Goal: Complete application form

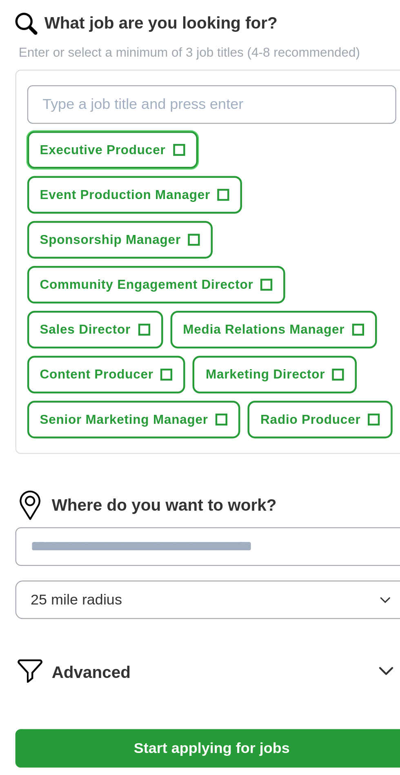
click at [179, 186] on button "Executive Producer +" at bounding box center [156, 183] width 76 height 17
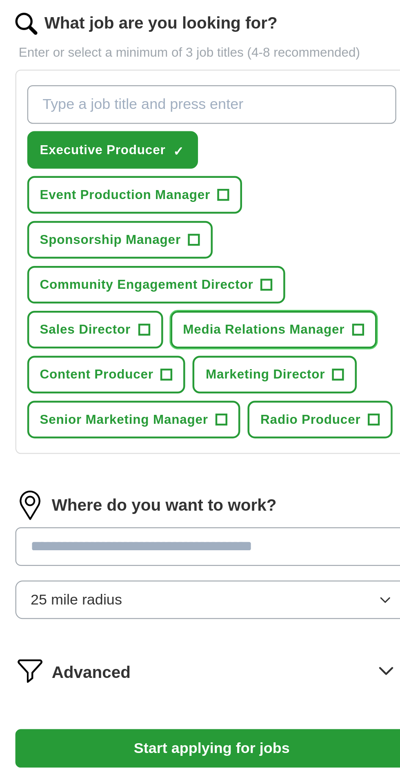
click at [255, 261] on button "Media Relations Manager +" at bounding box center [227, 262] width 92 height 17
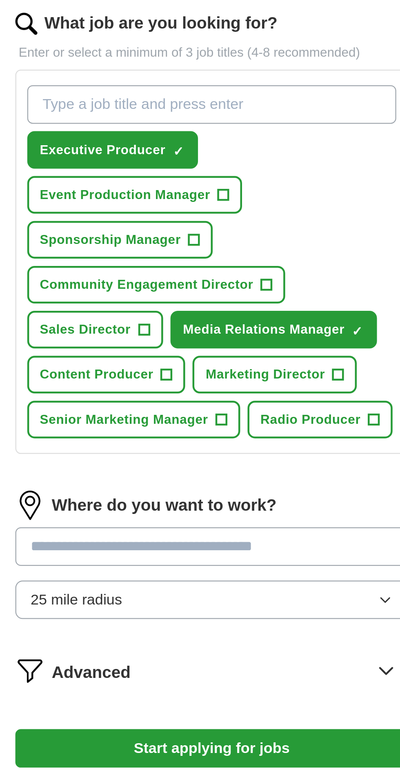
click at [254, 282] on span "+" at bounding box center [256, 283] width 5 height 7
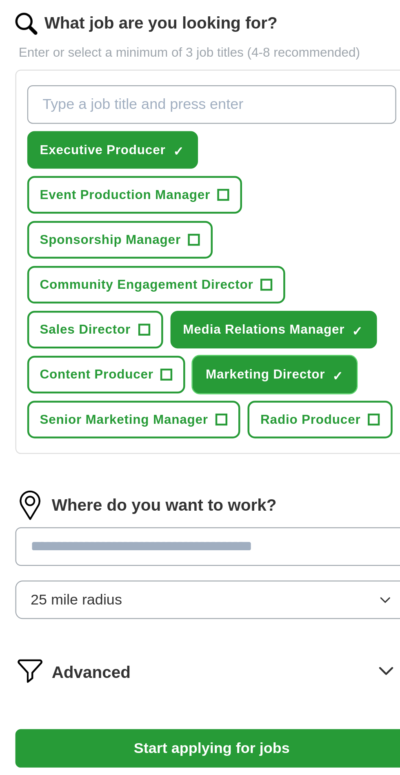
click at [270, 303] on span "+" at bounding box center [272, 303] width 5 height 7
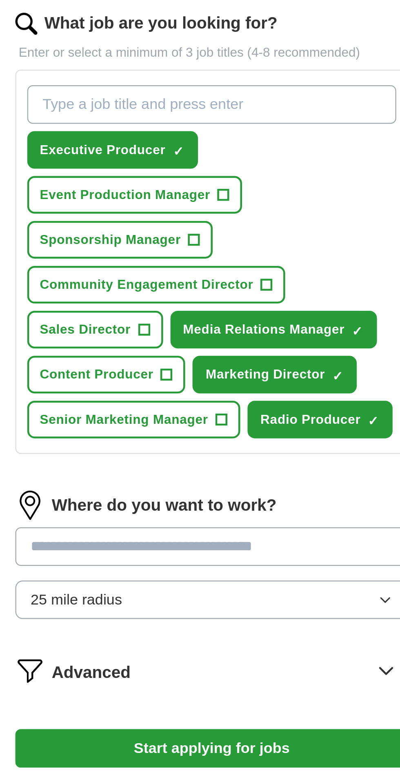
click at [196, 202] on button "Event Production Manager +" at bounding box center [166, 203] width 96 height 17
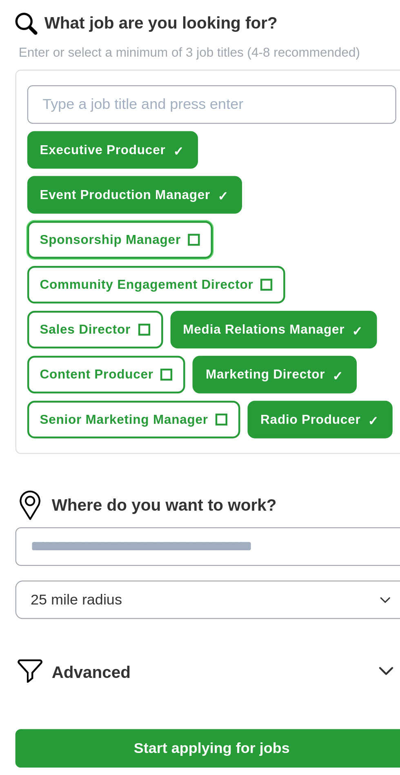
click at [184, 223] on button "Sponsorship Manager +" at bounding box center [159, 223] width 83 height 17
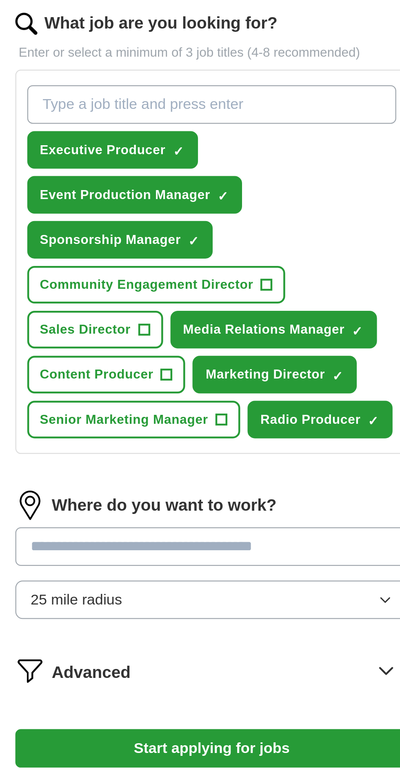
click at [211, 243] on span "Community Engagement Director" at bounding box center [171, 243] width 95 height 9
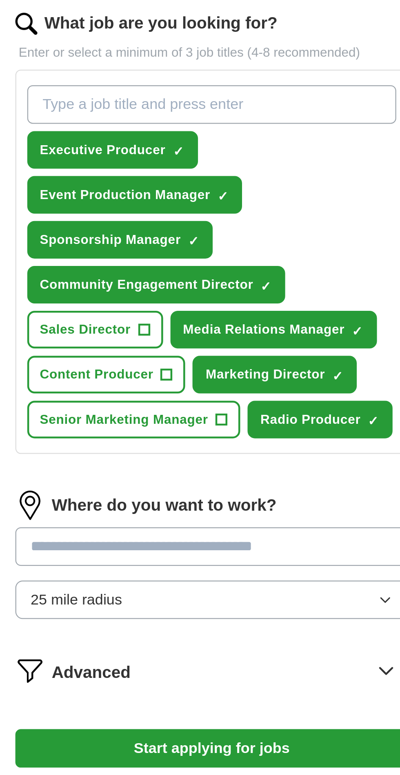
click at [158, 260] on span "Sales Director" at bounding box center [144, 263] width 40 height 9
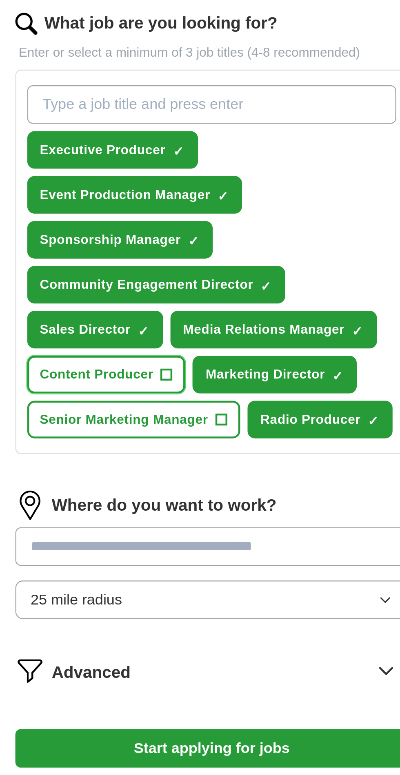
click at [170, 279] on button "Content Producer +" at bounding box center [153, 282] width 71 height 17
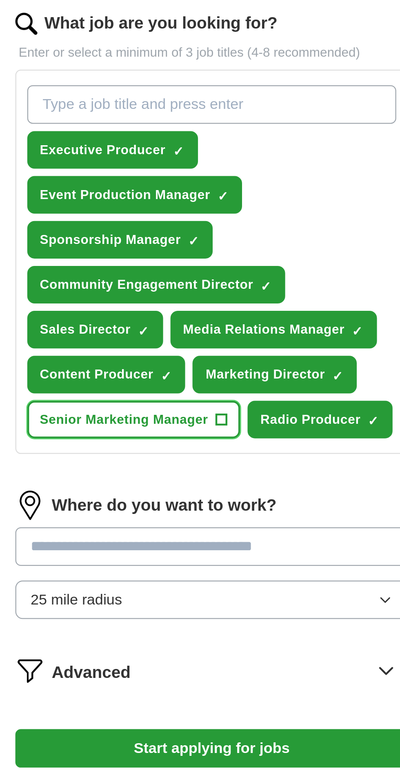
click at [202, 300] on span "+" at bounding box center [204, 303] width 5 height 7
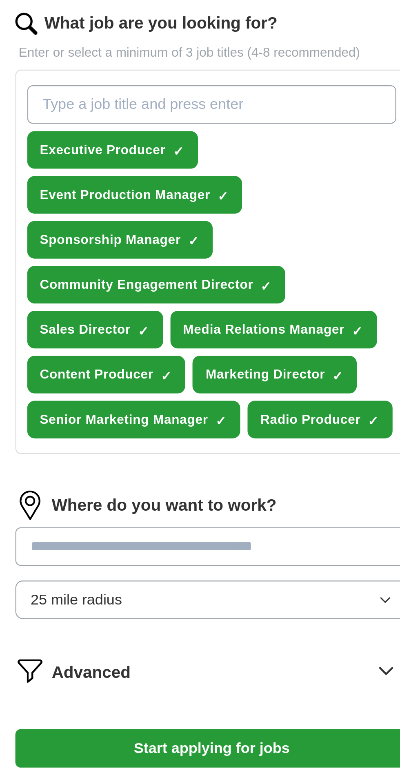
click at [192, 358] on input at bounding box center [200, 359] width 175 height 17
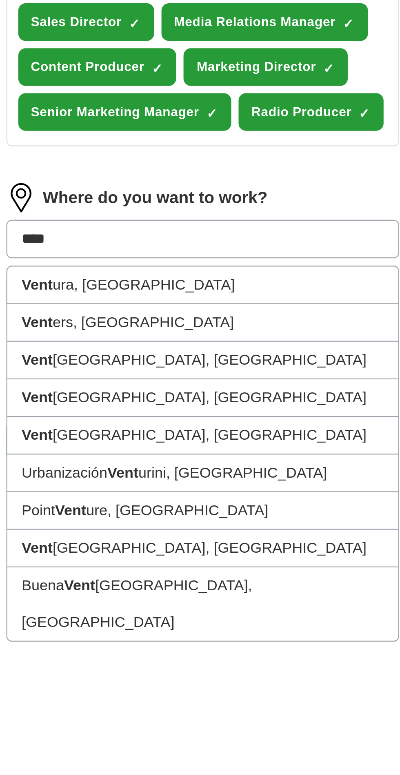
type input "*******"
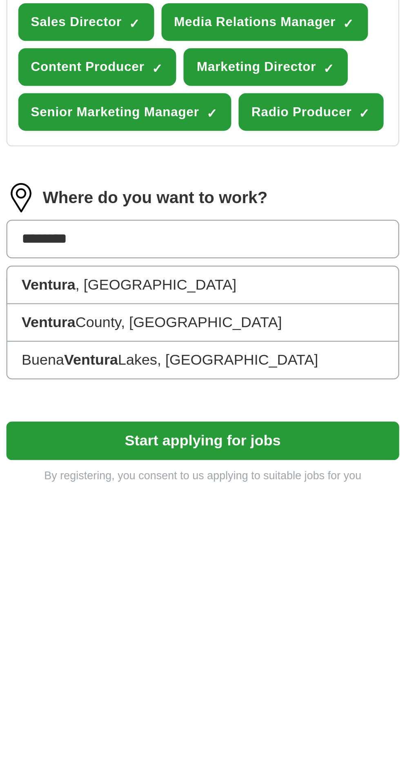
click at [155, 377] on li "Ventura , CA" at bounding box center [200, 380] width 174 height 17
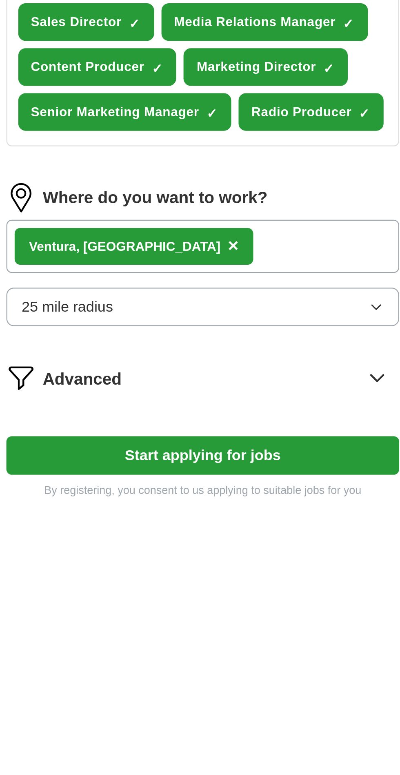
click at [276, 389] on icon "button" at bounding box center [277, 389] width 7 height 7
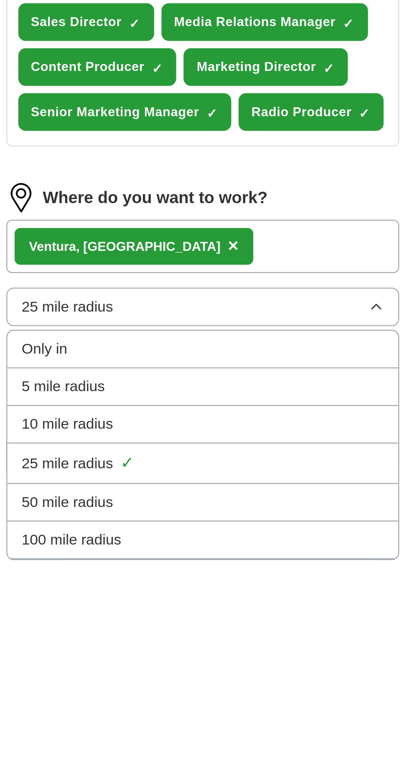
click at [276, 388] on icon "button" at bounding box center [277, 389] width 7 height 7
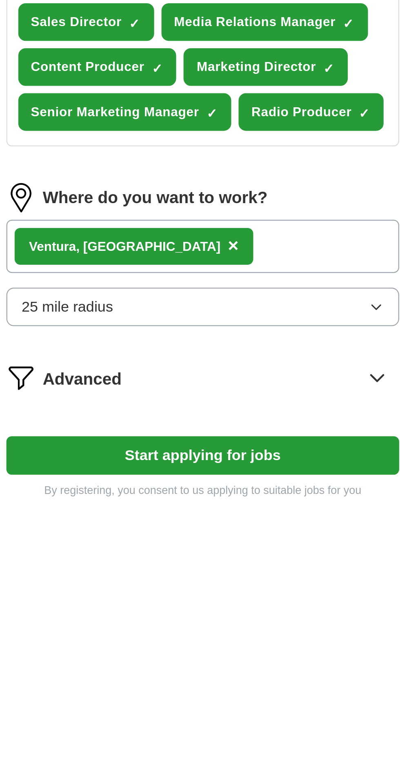
click at [205, 455] on button "Start applying for jobs" at bounding box center [200, 455] width 175 height 17
select select "**"
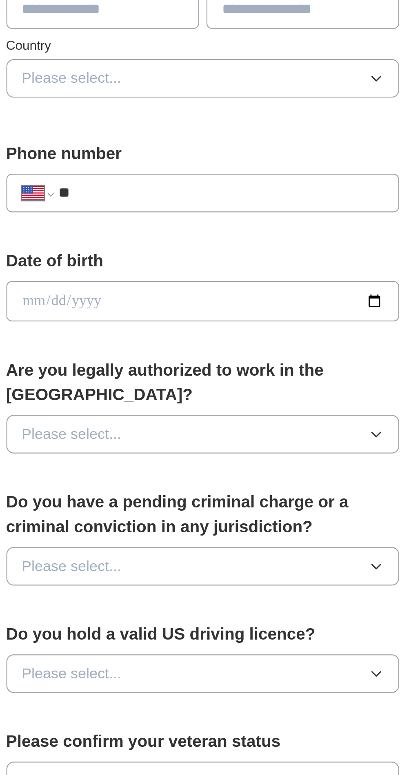
scroll to position [71, 0]
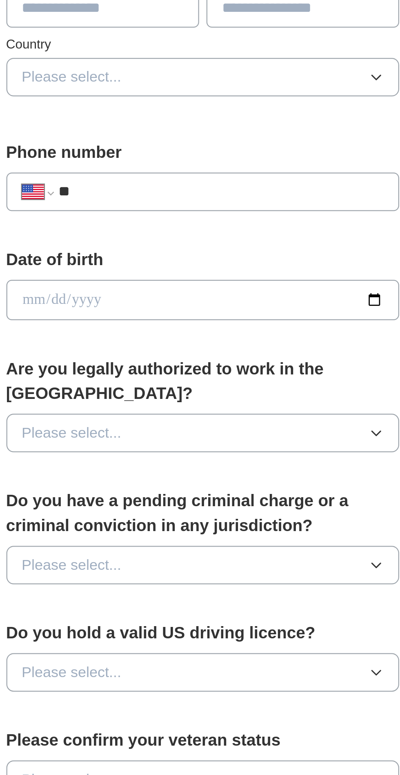
click at [273, 391] on button "Please select..." at bounding box center [200, 399] width 175 height 17
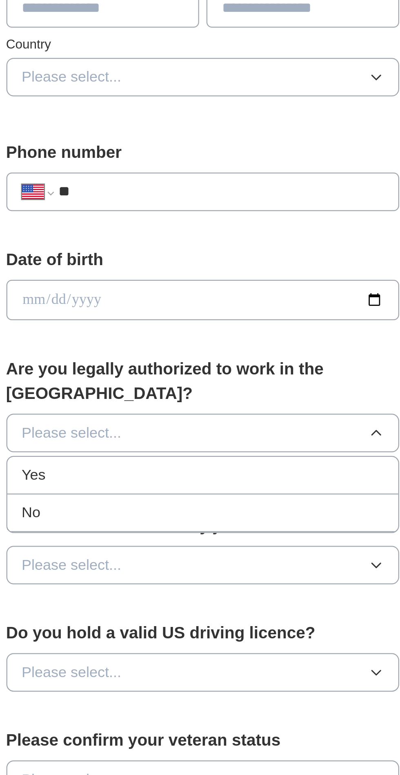
click at [232, 413] on div "Yes" at bounding box center [199, 418] width 161 height 10
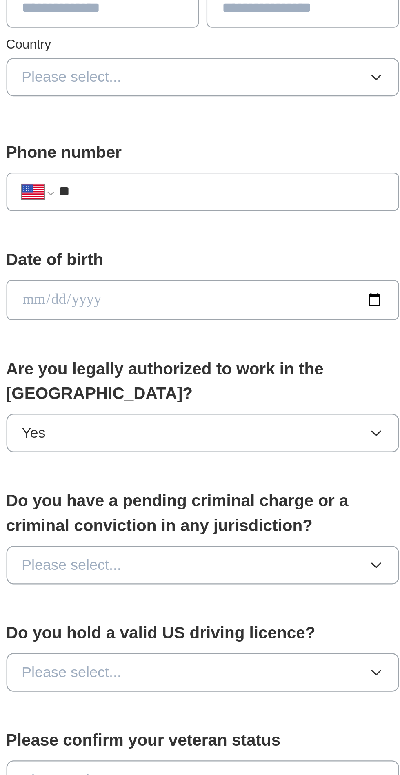
click at [244, 449] on button "Please select..." at bounding box center [200, 457] width 175 height 17
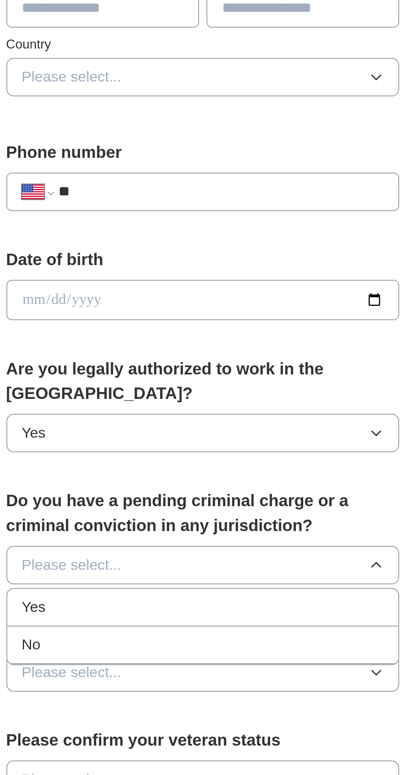
click at [223, 489] on div "No" at bounding box center [199, 494] width 161 height 10
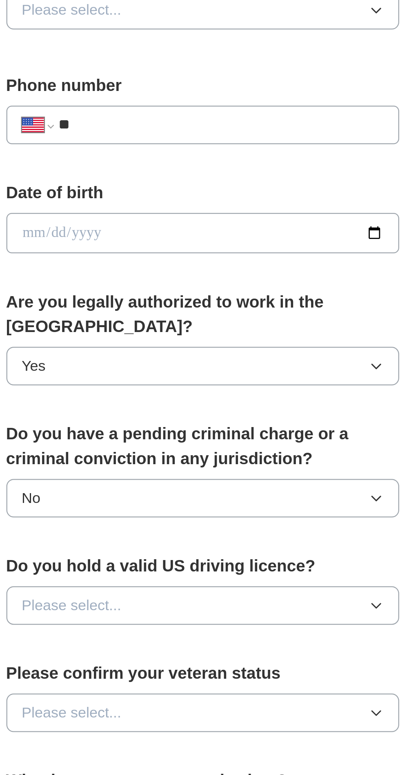
click at [230, 497] on button "Please select..." at bounding box center [200, 505] width 175 height 17
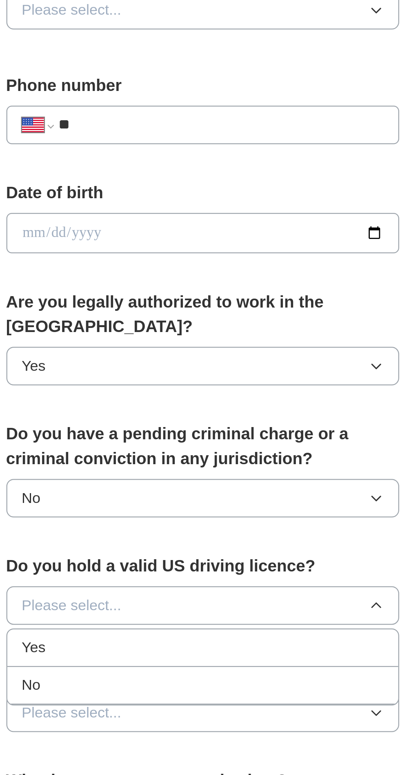
click at [202, 520] on div "Yes" at bounding box center [199, 525] width 161 height 10
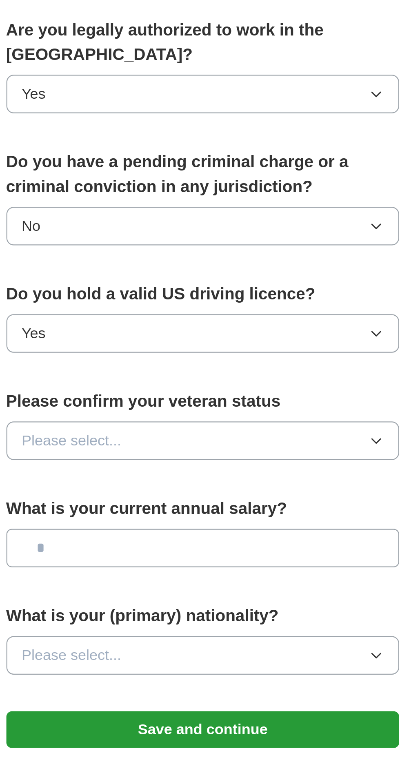
click at [250, 545] on button "Please select..." at bounding box center [200, 553] width 175 height 17
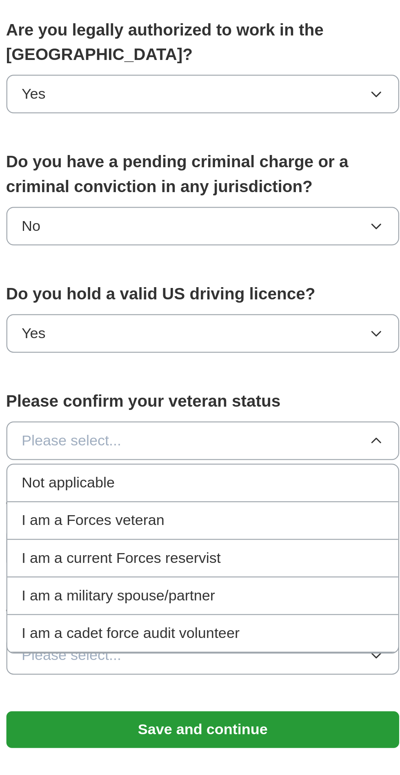
click at [158, 567] on span "Not applicable" at bounding box center [139, 572] width 41 height 10
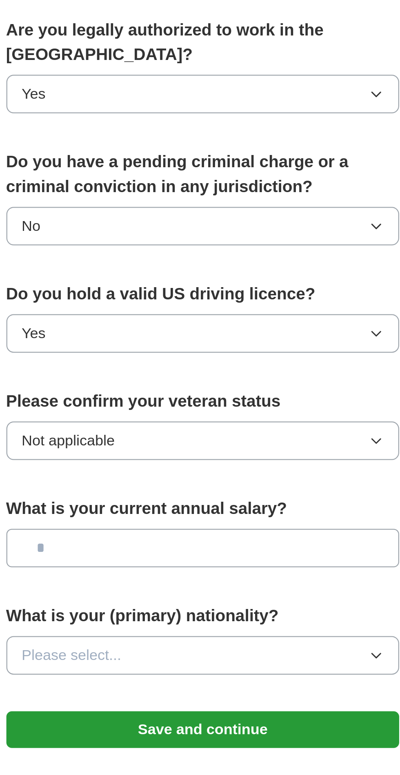
click at [230, 593] on input "text" at bounding box center [200, 601] width 175 height 17
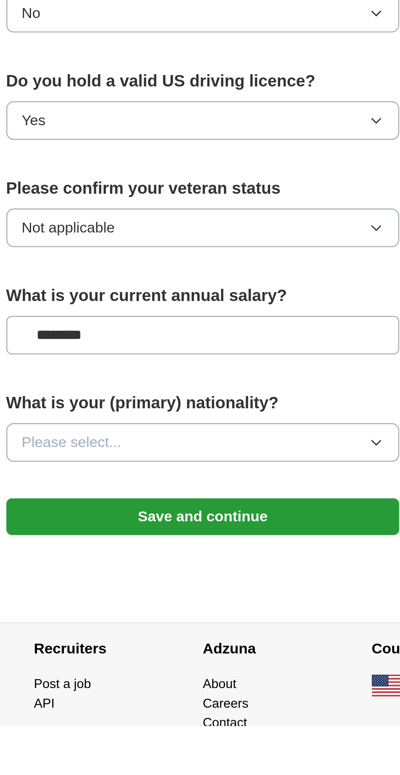
type input "********"
click at [247, 640] on button "Please select..." at bounding box center [200, 648] width 175 height 17
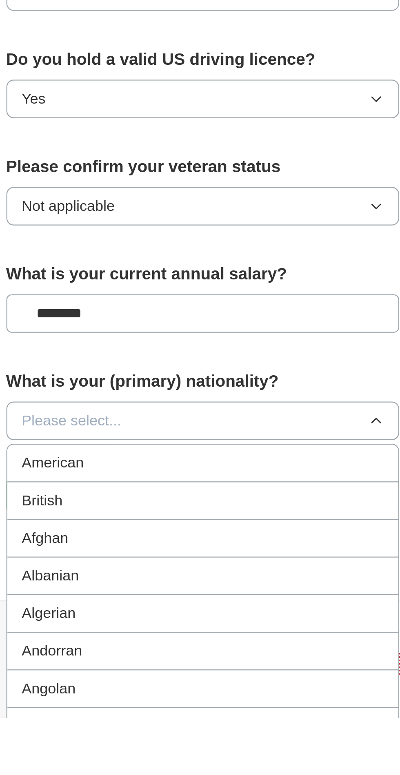
scroll to position [107, 0]
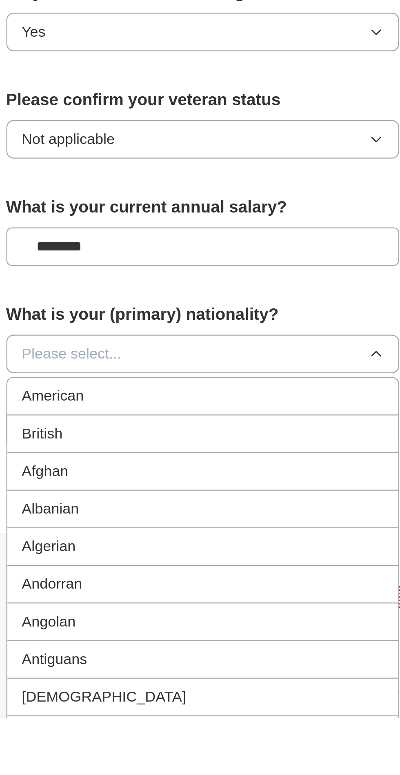
click at [155, 608] on span "Please select..." at bounding box center [141, 613] width 44 height 10
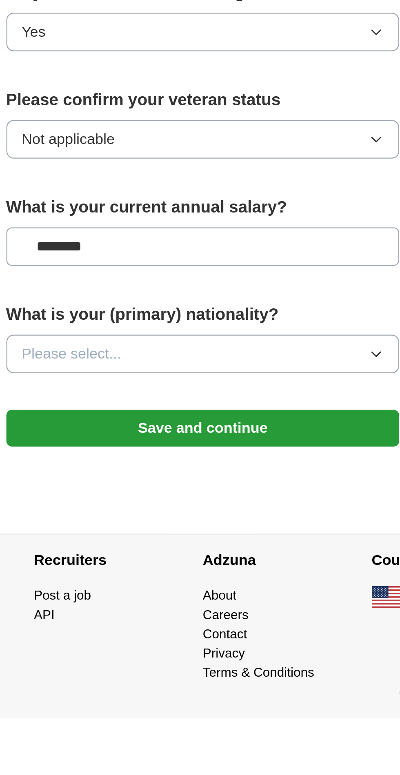
click at [238, 604] on button "Please select..." at bounding box center [200, 612] width 175 height 17
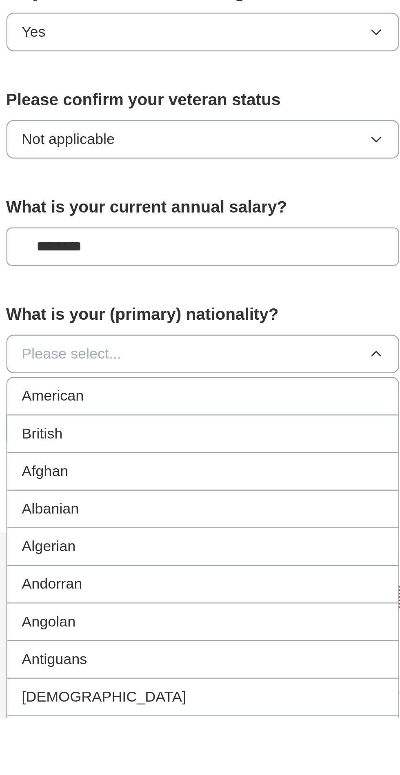
click at [162, 627] on div "American" at bounding box center [199, 632] width 161 height 10
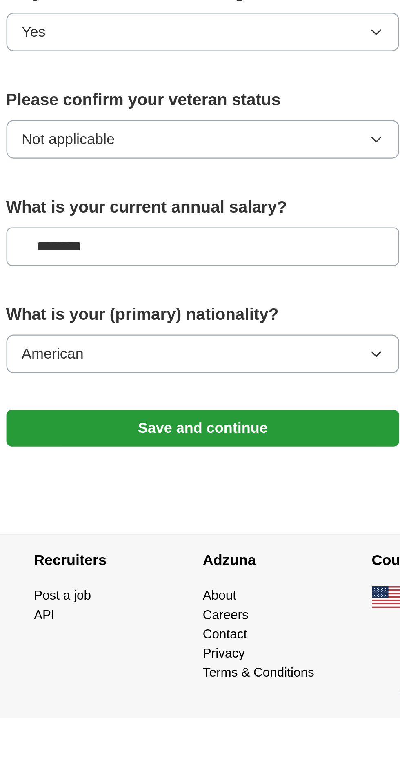
click at [200, 638] on button "Save and continue" at bounding box center [200, 646] width 175 height 16
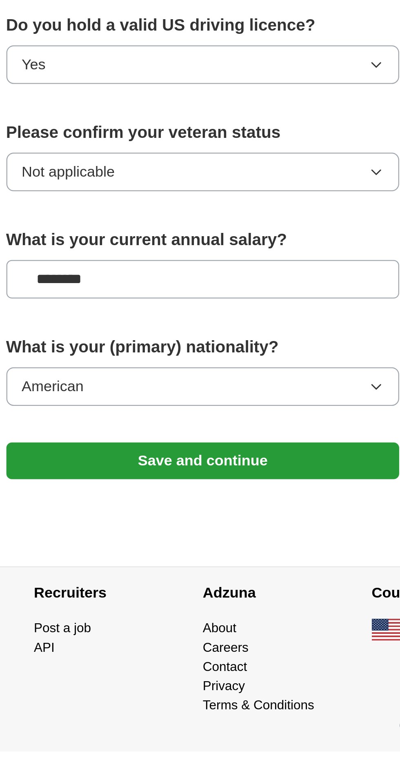
scroll to position [152, 0]
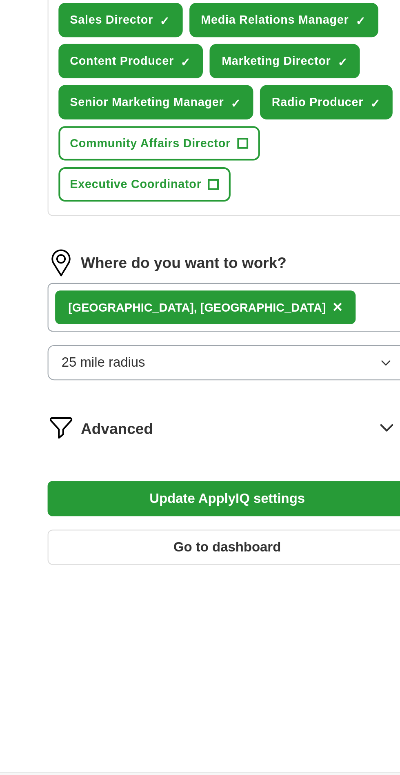
scroll to position [133, 0]
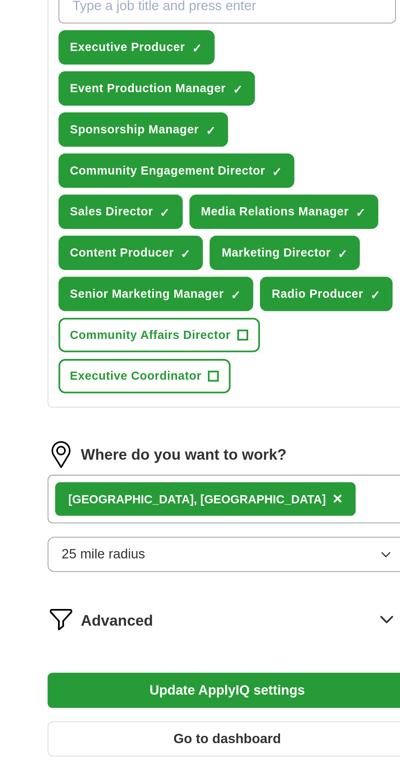
click at [201, 551] on button "Update ApplyIQ settings" at bounding box center [200, 559] width 175 height 17
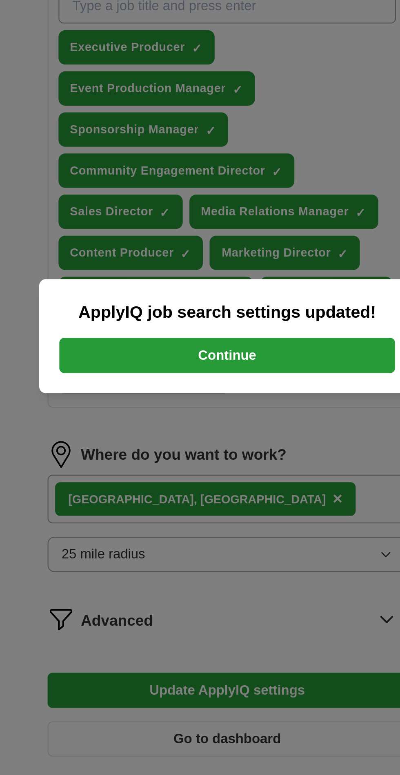
click at [202, 402] on button "Continue" at bounding box center [199, 396] width 163 height 17
